Goal: Task Accomplishment & Management: Manage account settings

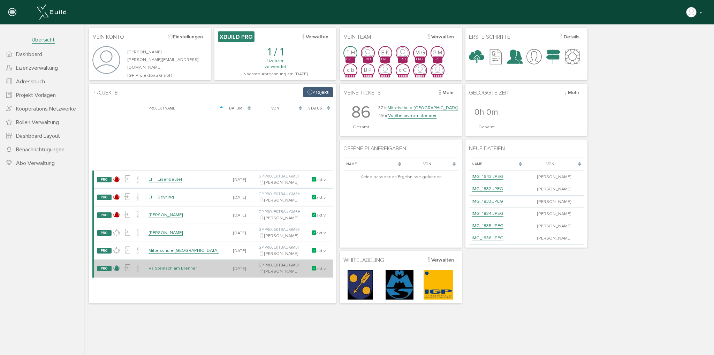
click at [117, 272] on icon at bounding box center [116, 268] width 7 height 10
click at [160, 271] on link "Vs Steinach am Brenner" at bounding box center [173, 268] width 48 height 6
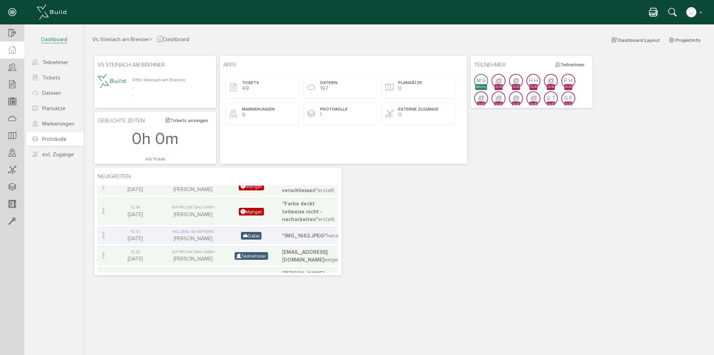
click at [49, 138] on span "Protokolle" at bounding box center [54, 139] width 24 height 7
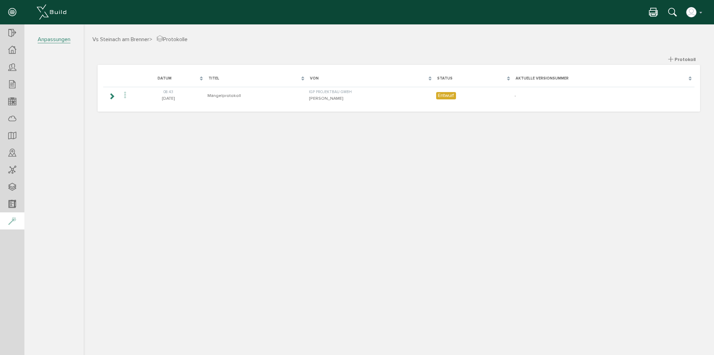
click at [12, 224] on icon at bounding box center [12, 221] width 8 height 10
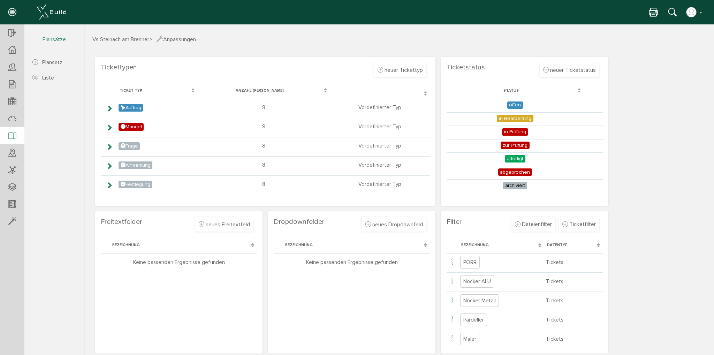
click at [14, 138] on icon at bounding box center [12, 136] width 8 height 10
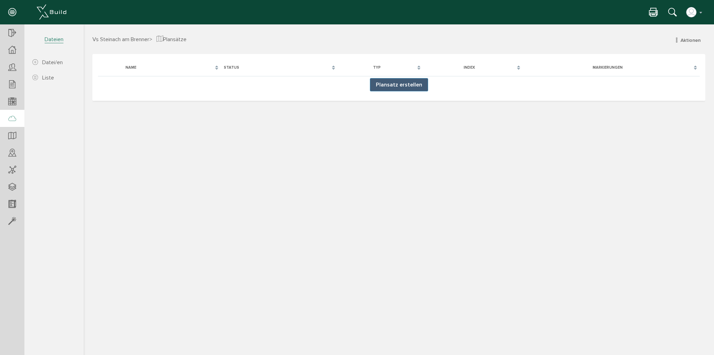
click at [14, 117] on icon at bounding box center [12, 119] width 8 height 10
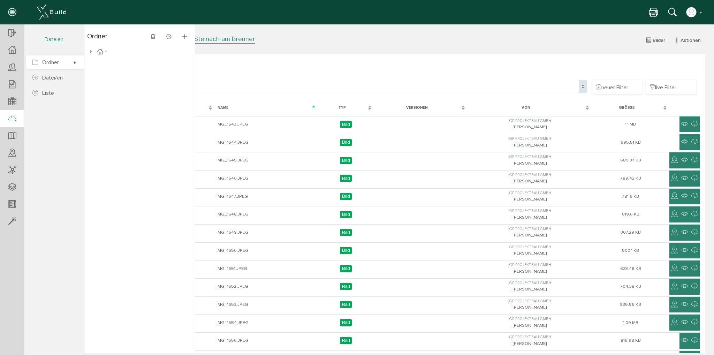
click at [69, 62] on span "Ordner" at bounding box center [55, 62] width 58 height 14
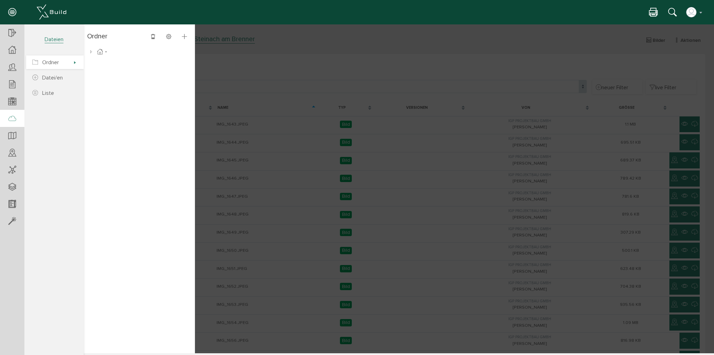
click at [78, 62] on span "Ordner" at bounding box center [55, 62] width 58 height 14
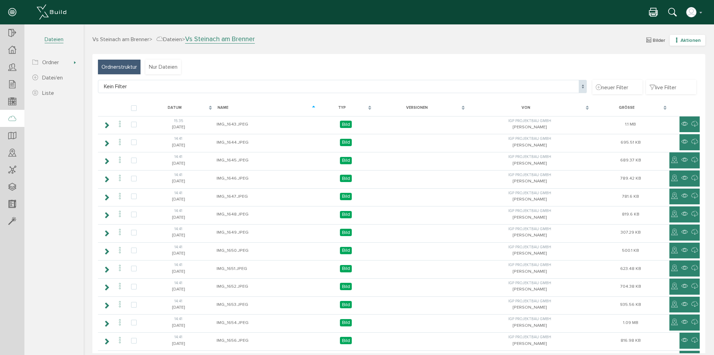
click at [681, 40] on span "Aktionen" at bounding box center [691, 40] width 20 height 6
click at [674, 74] on link "neuer Ordner" at bounding box center [682, 74] width 55 height 11
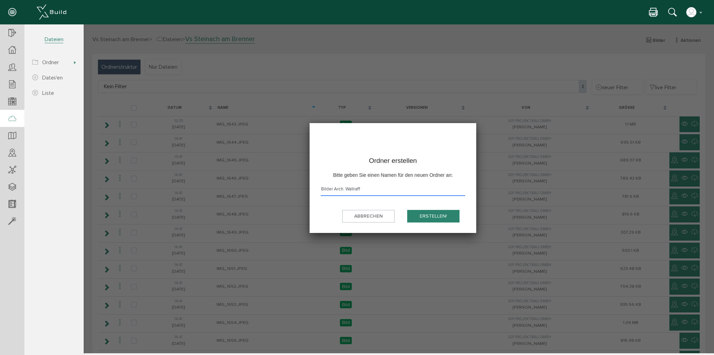
type input "Bilder Arch. Wallraff"
click at [416, 211] on button "erstellen!" at bounding box center [433, 216] width 52 height 13
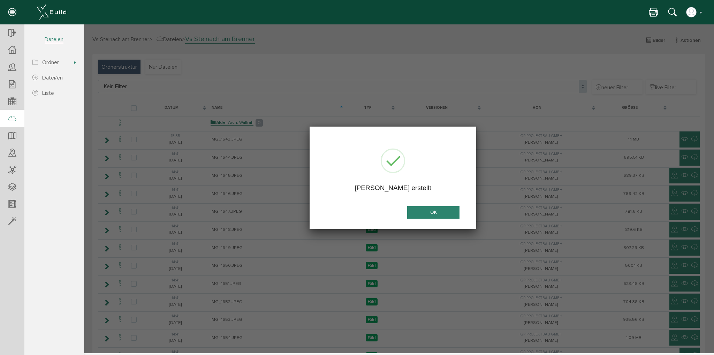
click at [423, 215] on button "OK" at bounding box center [433, 212] width 52 height 13
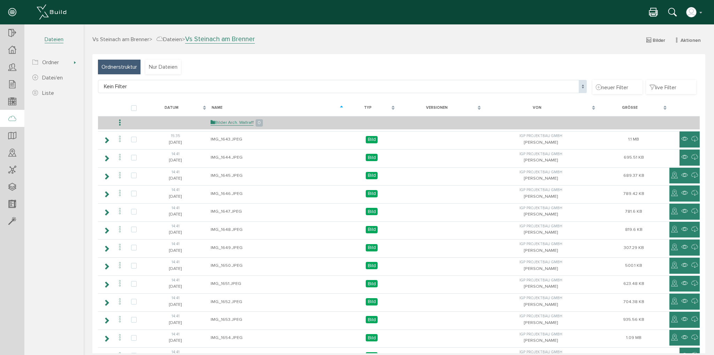
click at [225, 119] on td "Bilder Arch. Wallraff 0" at bounding box center [277, 122] width 137 height 13
click at [225, 120] on link "Bilder Arch. Wallraff" at bounding box center [232, 123] width 43 height 6
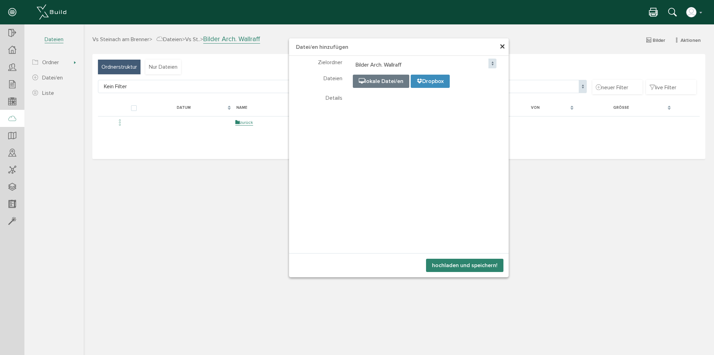
select select "D-68ec9c092186c2_31585983"
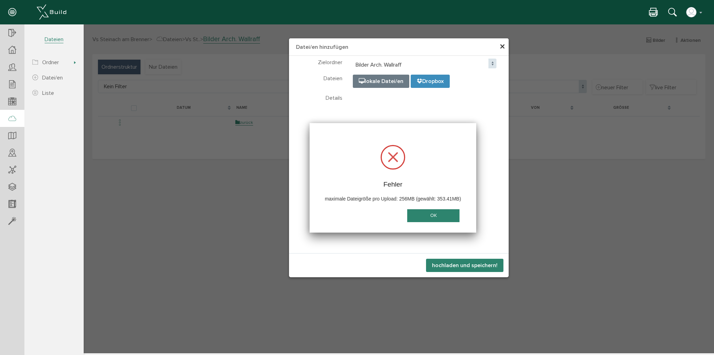
click at [432, 214] on button "OK" at bounding box center [433, 215] width 52 height 13
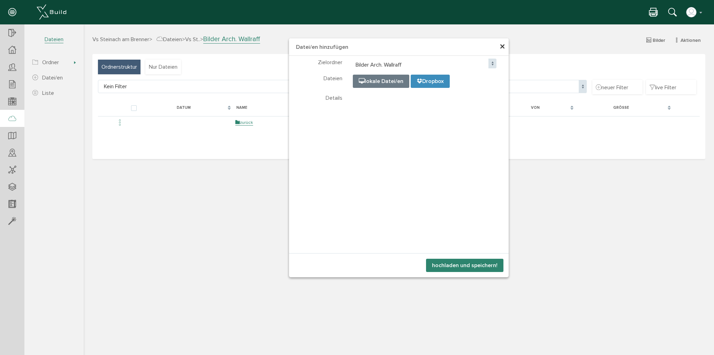
click at [503, 45] on span "×" at bounding box center [503, 47] width 6 height 14
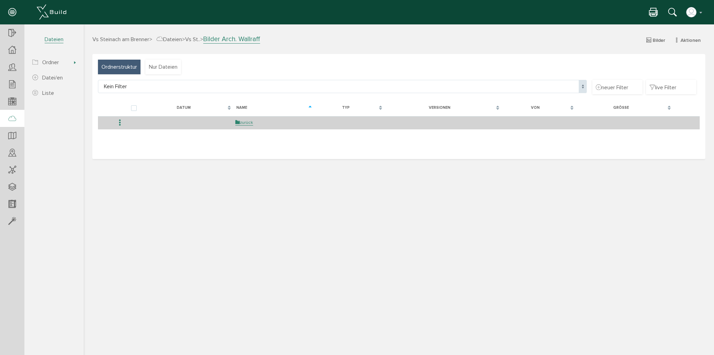
click at [121, 123] on icon at bounding box center [120, 122] width 8 height 9
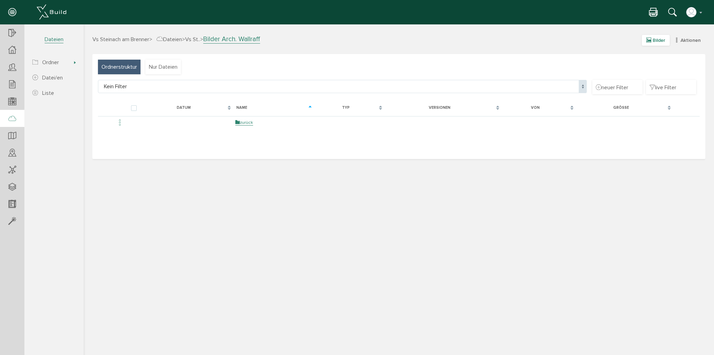
click at [661, 41] on span "Bilder" at bounding box center [659, 40] width 13 height 6
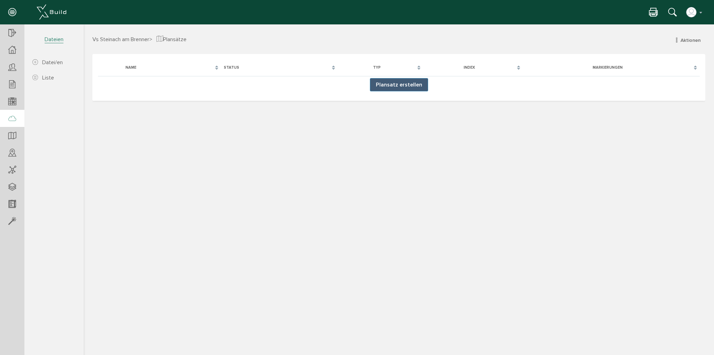
click at [10, 112] on div at bounding box center [12, 119] width 24 height 18
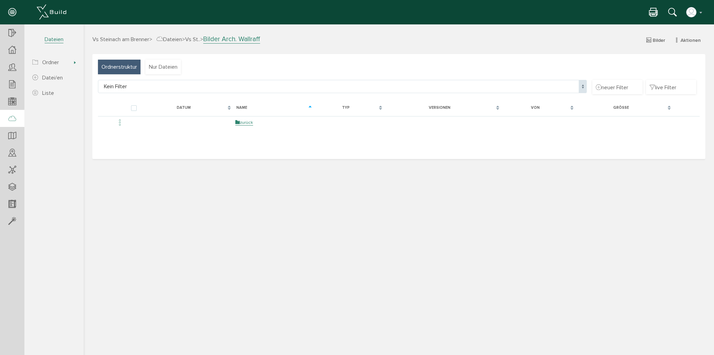
click at [163, 41] on icon at bounding box center [160, 39] width 7 height 8
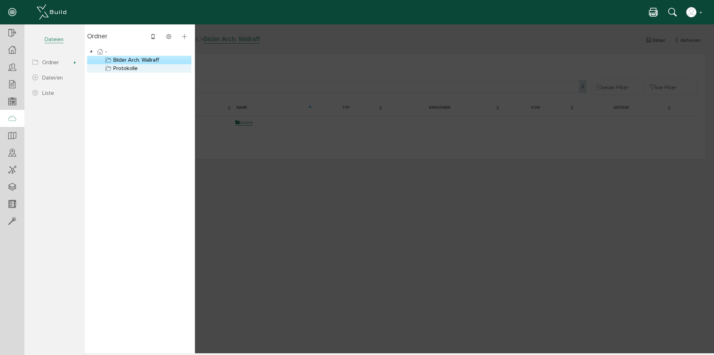
click at [123, 69] on link "Protokolle" at bounding box center [121, 68] width 35 height 8
click at [271, 175] on div at bounding box center [399, 188] width 630 height 329
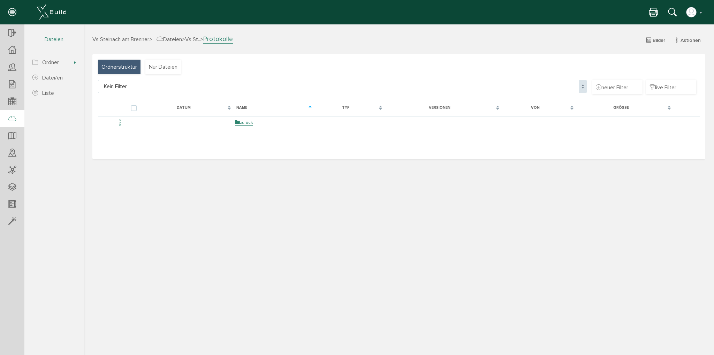
click at [109, 67] on span "Ordnerstruktur" at bounding box center [119, 67] width 36 height 8
click at [168, 40] on span "Dateien" at bounding box center [169, 39] width 25 height 7
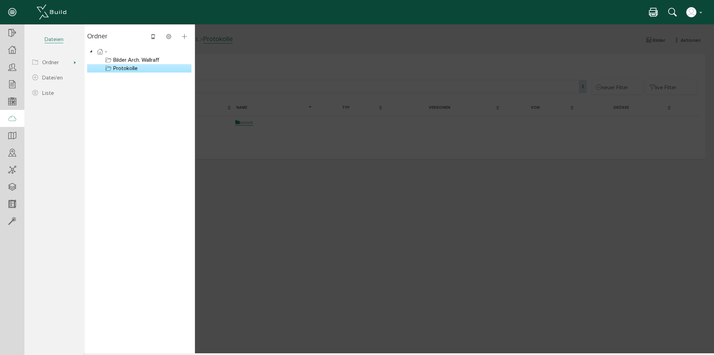
click at [346, 230] on div at bounding box center [399, 188] width 630 height 329
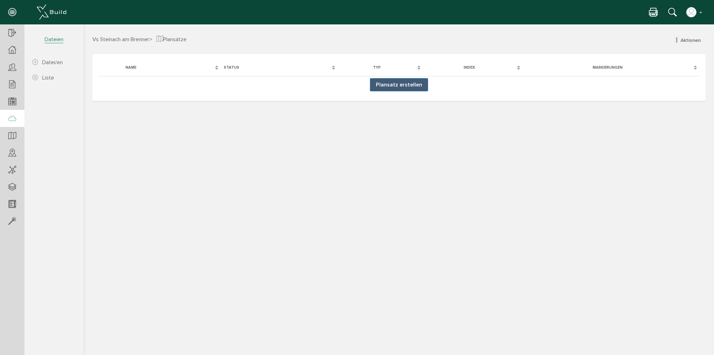
click at [7, 122] on div at bounding box center [12, 119] width 24 height 18
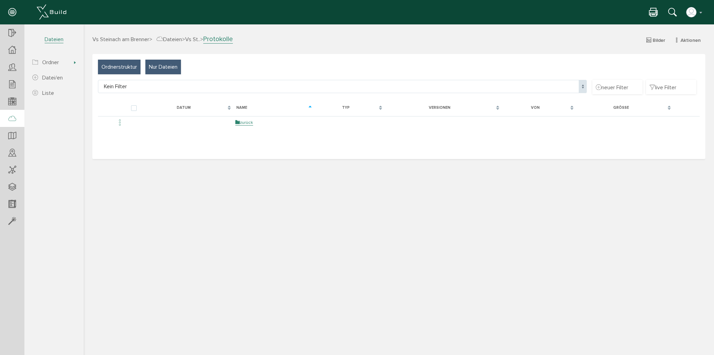
click at [175, 64] on span "Nur Dateien" at bounding box center [163, 67] width 29 height 8
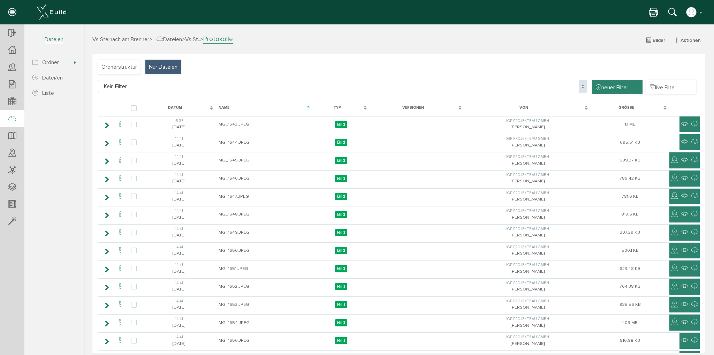
click at [624, 82] on div "neuer Filter" at bounding box center [617, 87] width 50 height 15
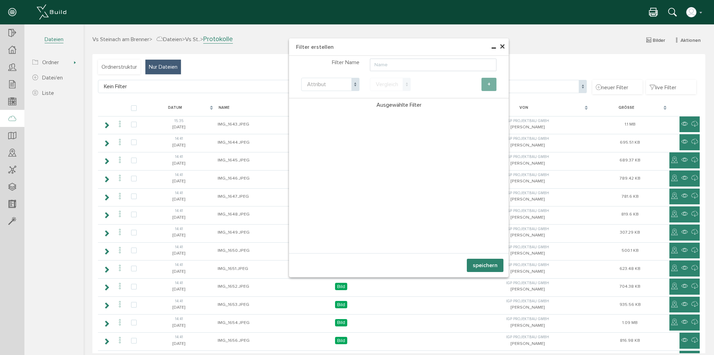
click at [502, 45] on span "×" at bounding box center [503, 47] width 6 height 14
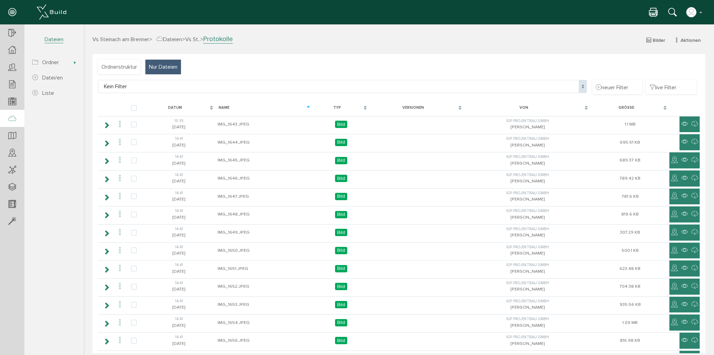
click at [562, 94] on div "Kein Filter Kein Filter" at bounding box center [342, 90] width 489 height 20
click at [561, 90] on span "Kein Filter" at bounding box center [342, 86] width 489 height 13
click at [129, 72] on div "Ordnerstruktur" at bounding box center [119, 67] width 43 height 15
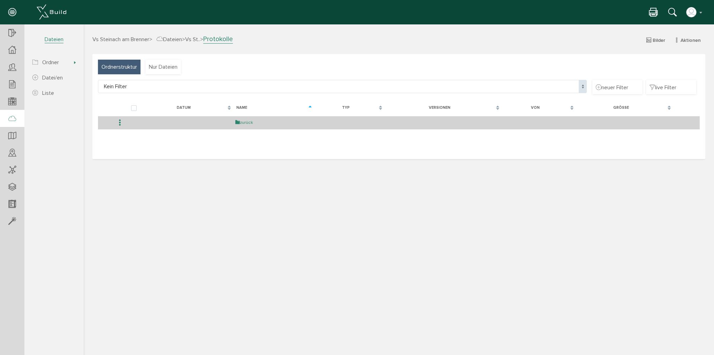
click at [246, 124] on link "zurück" at bounding box center [244, 123] width 18 height 6
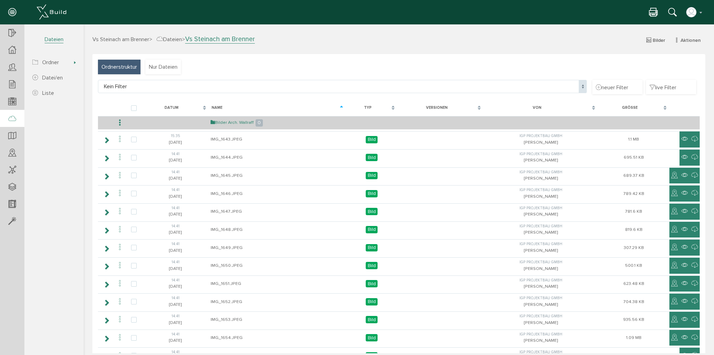
click at [227, 122] on link "Bilder Arch. Wallraff" at bounding box center [232, 123] width 43 height 6
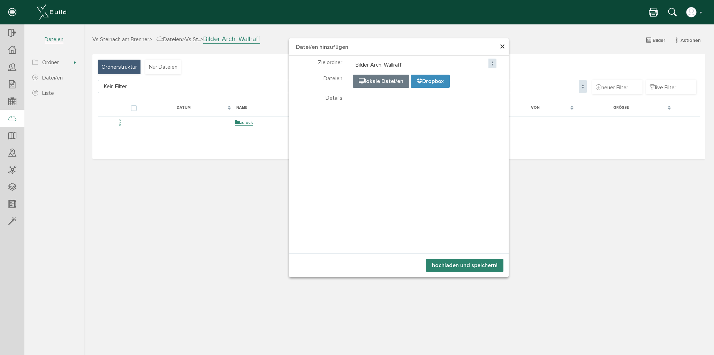
select select "D-68ec9c092186c2_31585983"
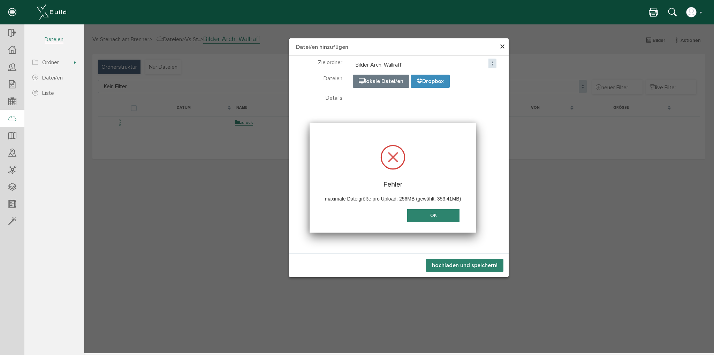
click at [424, 214] on button "OK" at bounding box center [433, 215] width 52 height 13
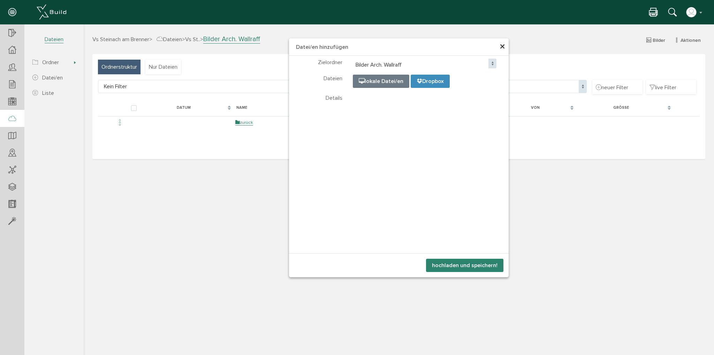
click at [503, 46] on span "×" at bounding box center [503, 47] width 6 height 14
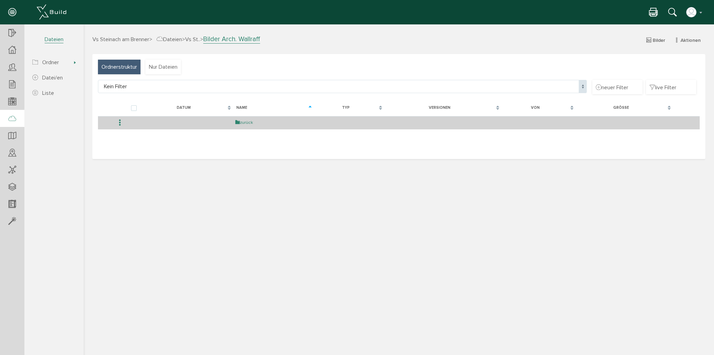
click at [250, 122] on link "zurück" at bounding box center [244, 123] width 18 height 6
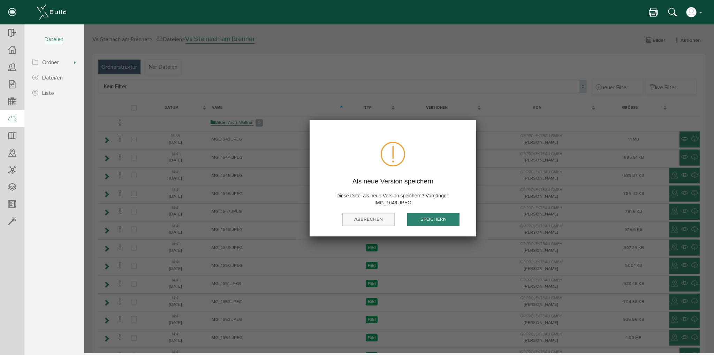
click at [376, 219] on button "abbrechen" at bounding box center [368, 219] width 52 height 13
click at [371, 221] on button "abbrechen" at bounding box center [368, 219] width 52 height 13
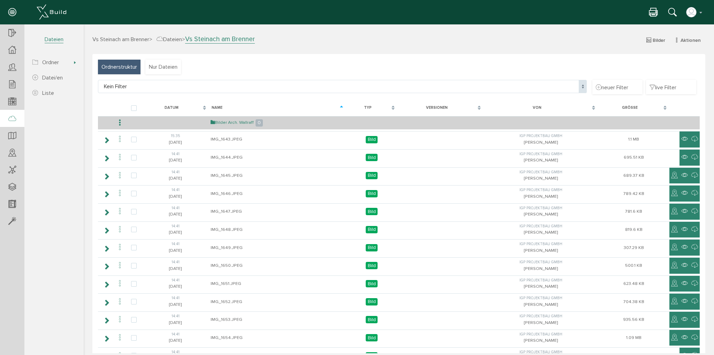
click at [218, 122] on link "Bilder Arch. Wallraff" at bounding box center [232, 123] width 43 height 6
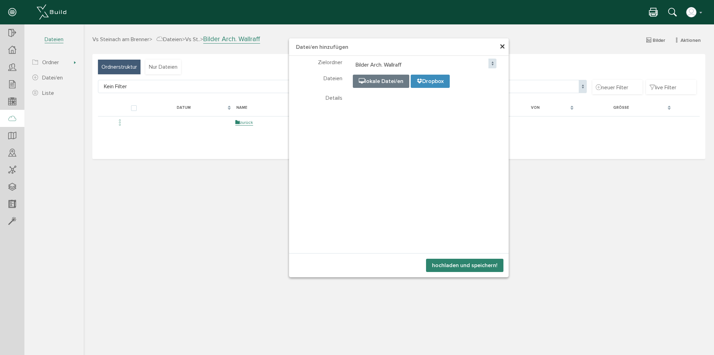
select select "D-68ec9c092186c2_31585983"
